Goal: Check status: Check status

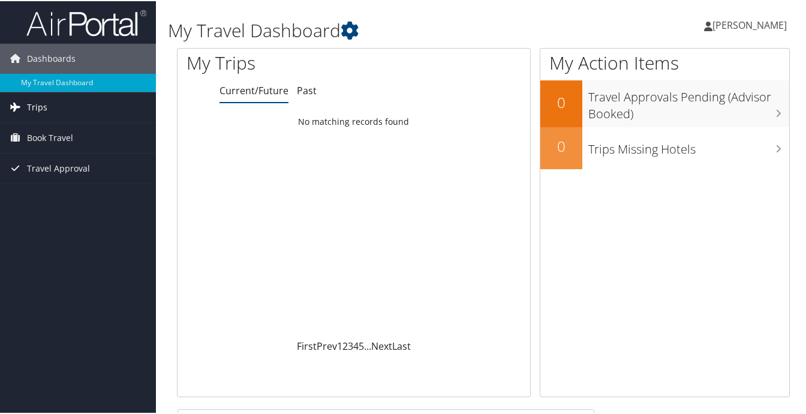
click at [73, 106] on link "Trips" at bounding box center [78, 106] width 156 height 30
click at [59, 190] on span "Book Travel" at bounding box center [50, 191] width 46 height 30
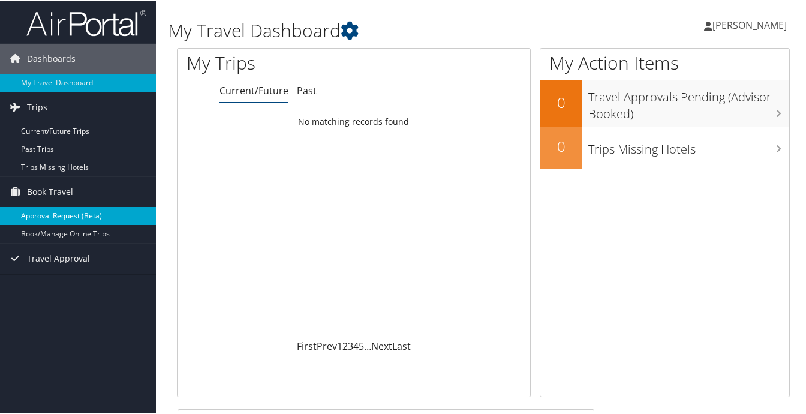
click at [55, 220] on link "Approval Request (Beta)" at bounding box center [78, 215] width 156 height 18
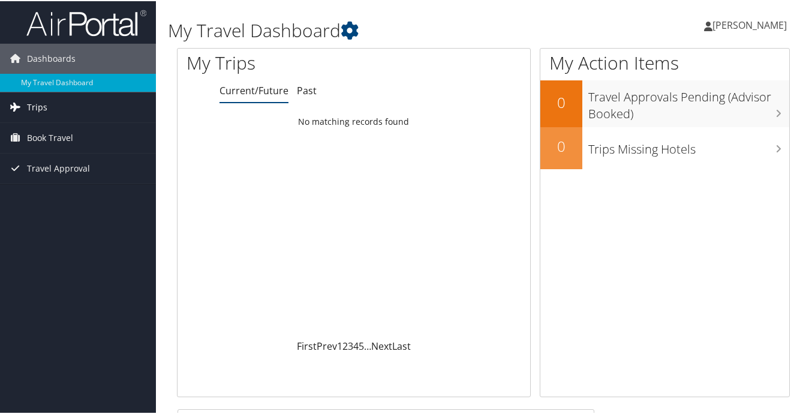
click at [70, 113] on link "Trips" at bounding box center [78, 106] width 156 height 30
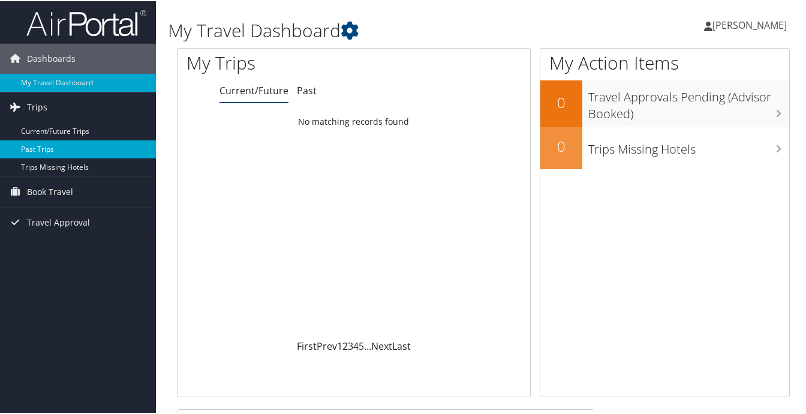
click at [74, 143] on link "Past Trips" at bounding box center [78, 148] width 156 height 18
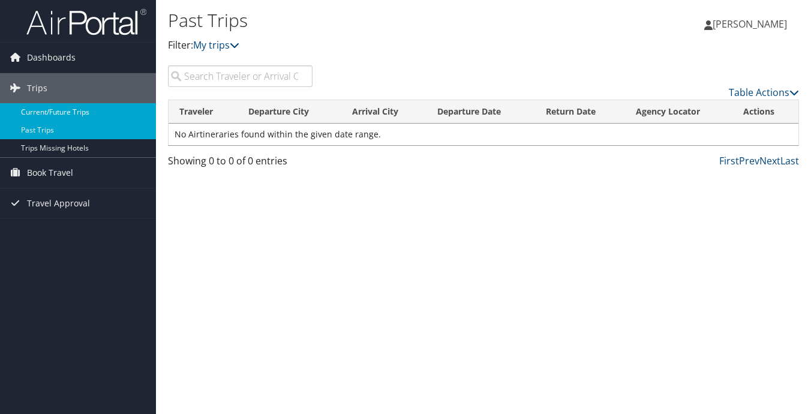
click at [40, 113] on link "Current/Future Trips" at bounding box center [78, 112] width 156 height 18
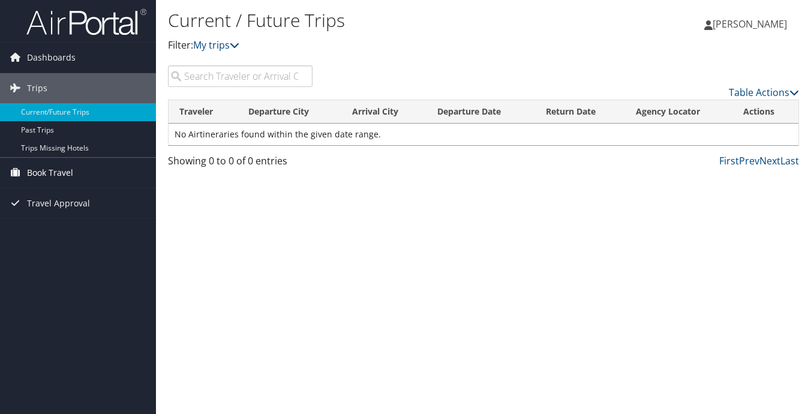
click at [38, 169] on span "Book Travel" at bounding box center [50, 173] width 46 height 30
click at [50, 235] on span "Travel Approval" at bounding box center [58, 239] width 63 height 30
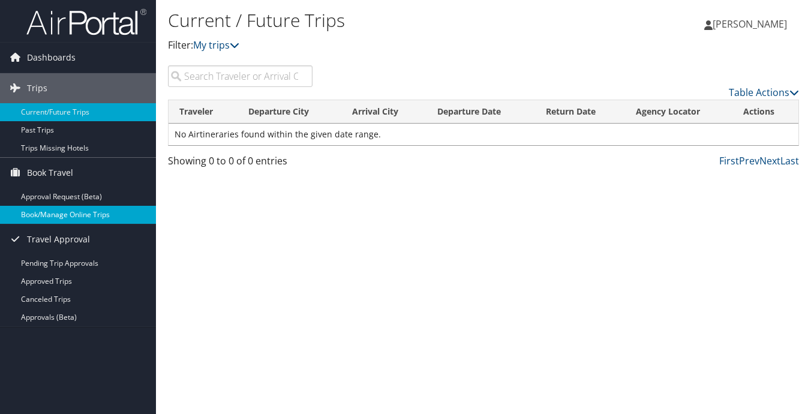
click at [55, 214] on link "Book/Manage Online Trips" at bounding box center [78, 215] width 156 height 18
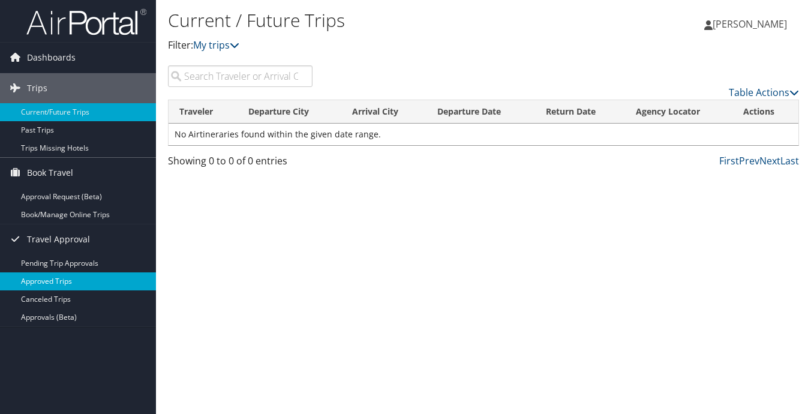
click at [74, 277] on link "Approved Trips" at bounding box center [78, 281] width 156 height 18
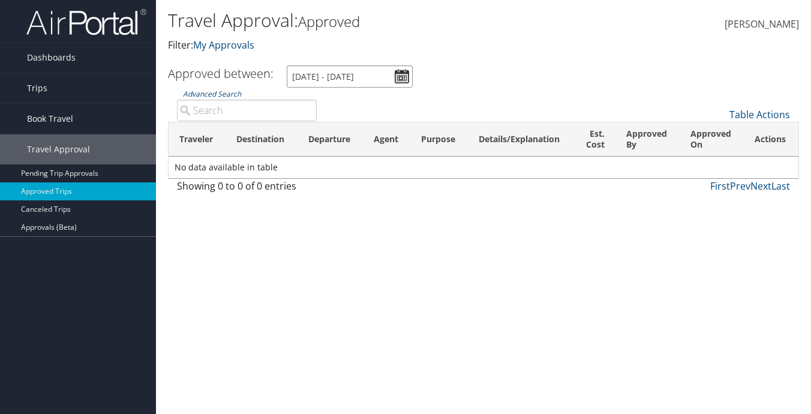
click at [406, 83] on input "9/8/2025 - 10/8/2025" at bounding box center [350, 76] width 126 height 22
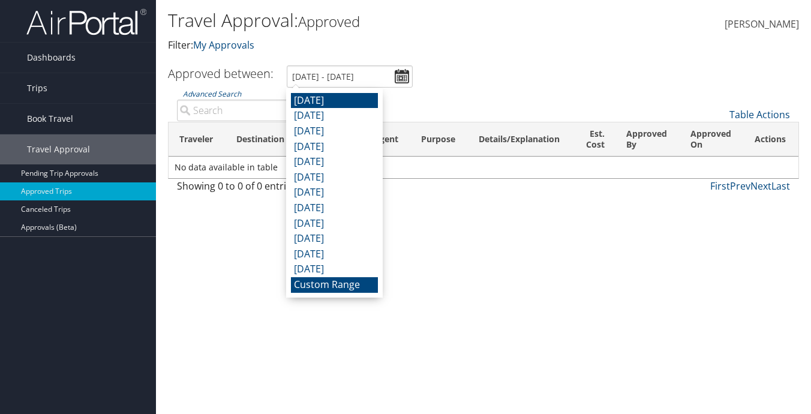
click at [365, 104] on li "September 2025" at bounding box center [334, 101] width 87 height 16
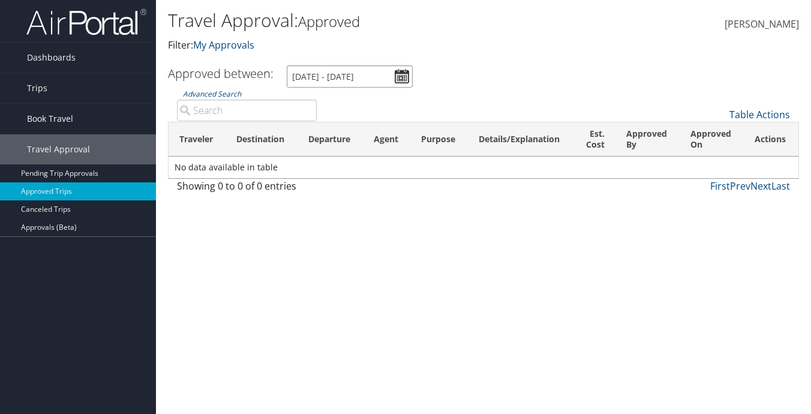
click at [373, 71] on input "9/1/2025 - 9/30/2025" at bounding box center [350, 76] width 126 height 22
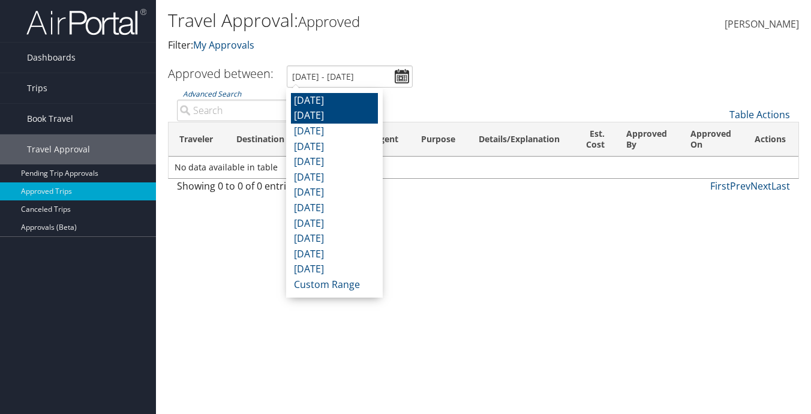
click at [350, 117] on li "August 2025" at bounding box center [334, 116] width 87 height 16
type input "8/1/2025 - 8/31/2025"
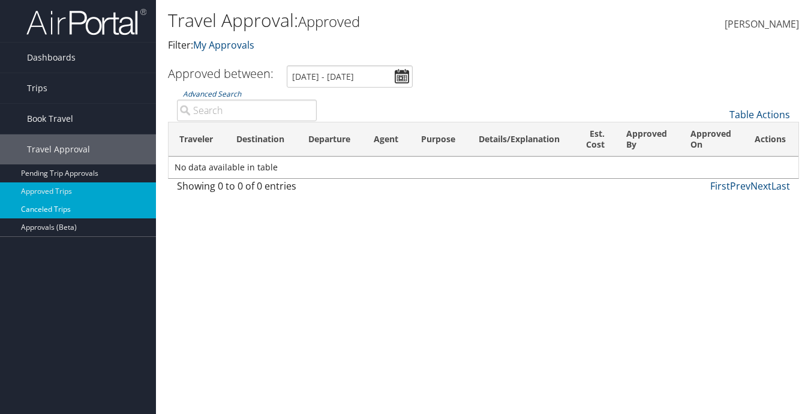
click at [62, 202] on link "Canceled Trips" at bounding box center [78, 209] width 156 height 18
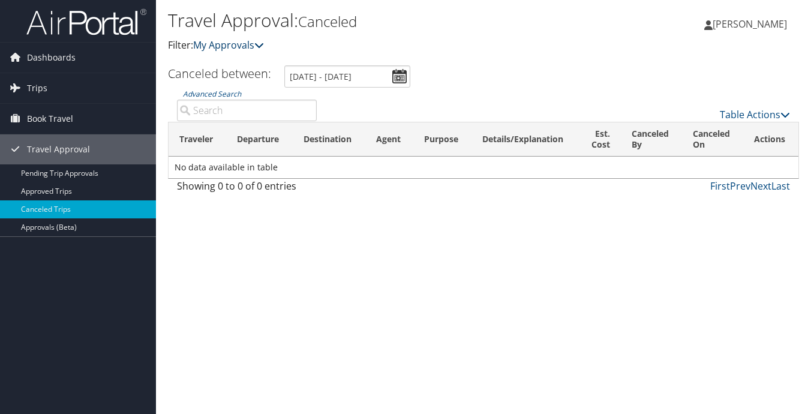
click at [238, 45] on link "My Approvals" at bounding box center [228, 44] width 71 height 13
click at [238, 44] on link "My Approvals" at bounding box center [228, 44] width 71 height 13
click at [81, 82] on link "Trips" at bounding box center [78, 88] width 156 height 30
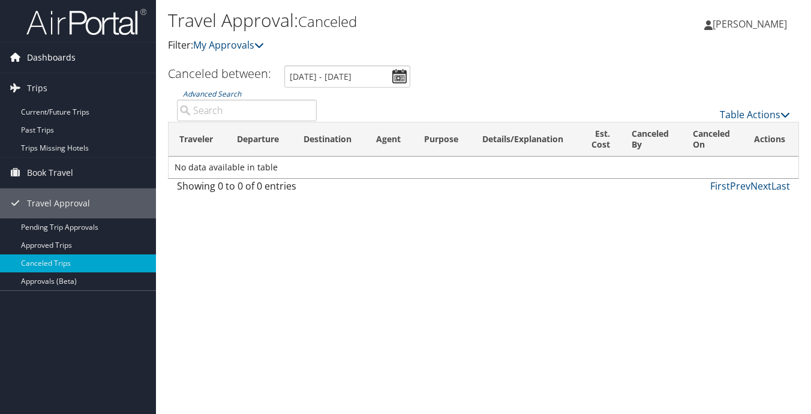
click at [91, 49] on link "Dashboards" at bounding box center [78, 58] width 156 height 30
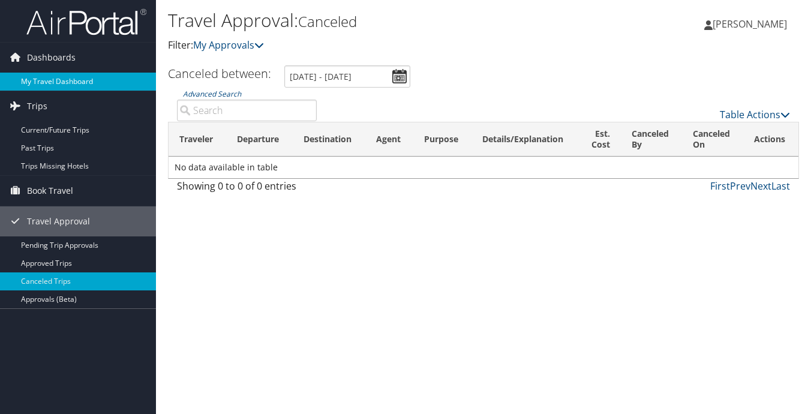
click at [71, 85] on link "My Travel Dashboard" at bounding box center [78, 82] width 156 height 18
